Goal: Entertainment & Leisure: Consume media (video, audio)

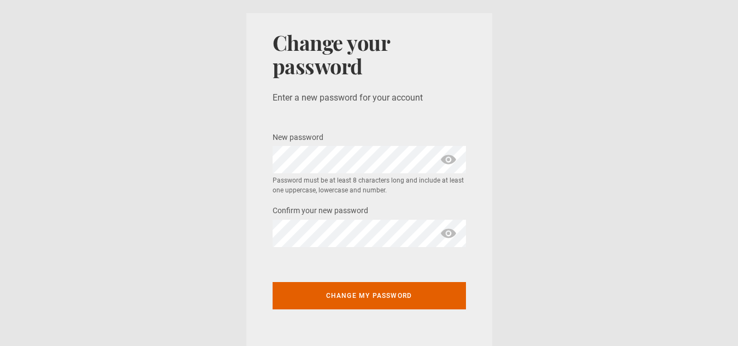
click at [443, 157] on span "show password" at bounding box center [448, 159] width 17 height 27
click at [448, 232] on span "show password" at bounding box center [448, 233] width 17 height 27
click at [443, 233] on span "hide password" at bounding box center [448, 233] width 17 height 27
click at [443, 233] on span "show password" at bounding box center [448, 233] width 17 height 27
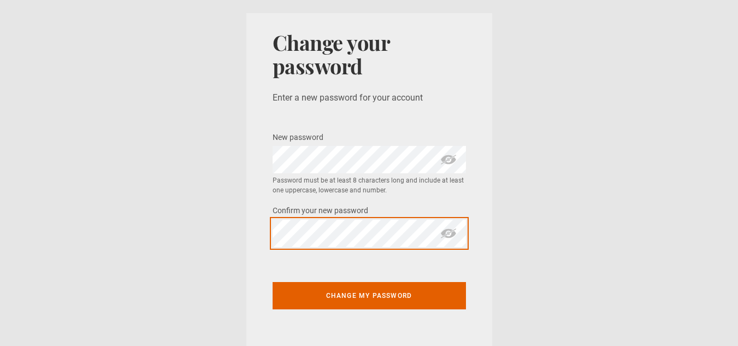
click at [272, 282] on button "Change my password" at bounding box center [368, 295] width 193 height 27
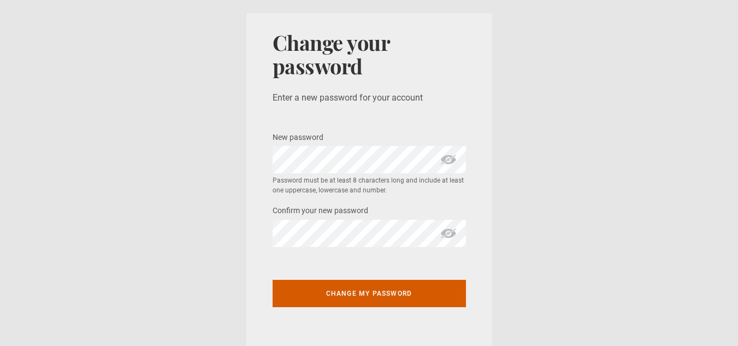
click at [366, 305] on button "Change my password" at bounding box center [368, 293] width 193 height 27
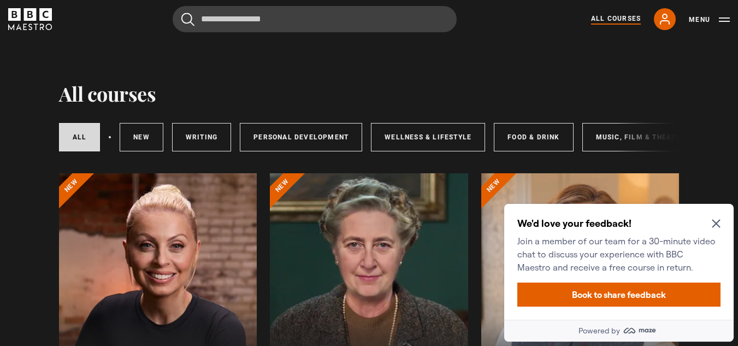
click at [717, 226] on icon "Close Maze Prompt" at bounding box center [716, 223] width 9 height 9
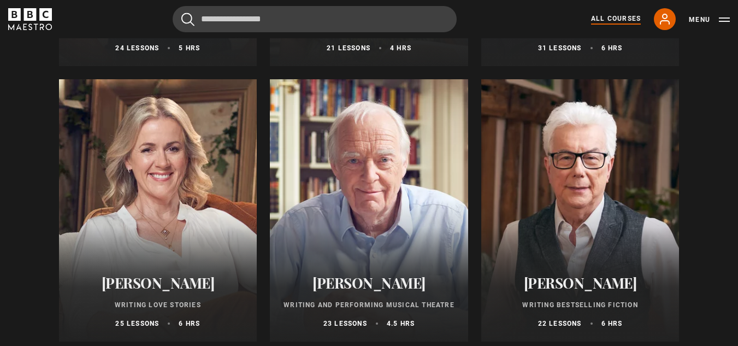
scroll to position [2075, 0]
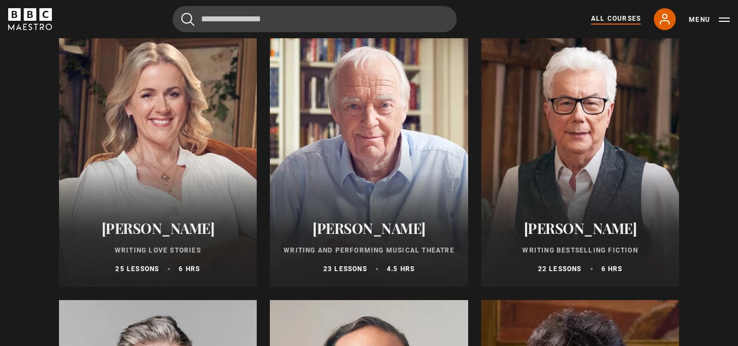
click at [187, 186] on div at bounding box center [158, 156] width 198 height 262
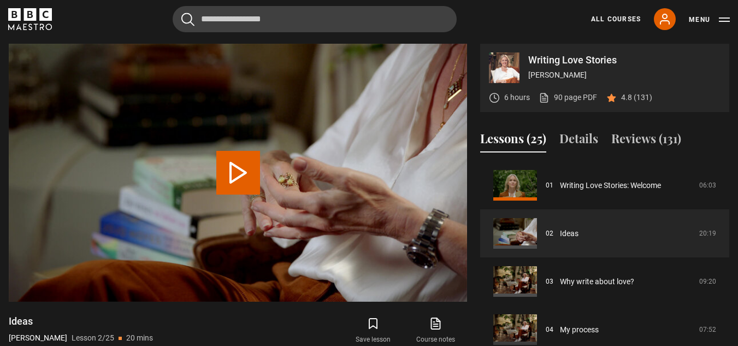
scroll to position [475, 0]
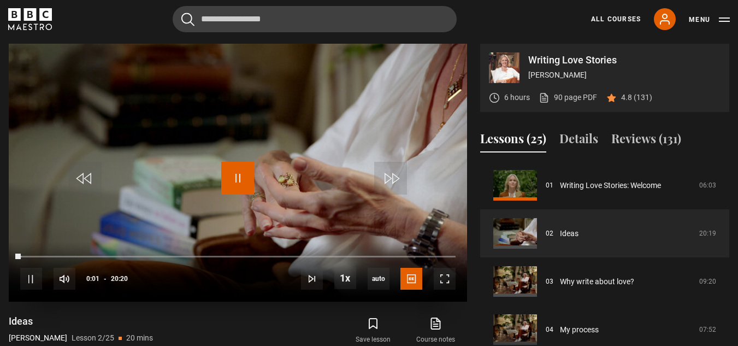
click at [243, 176] on span "Video Player" at bounding box center [237, 178] width 33 height 33
